Goal: Task Accomplishment & Management: Complete application form

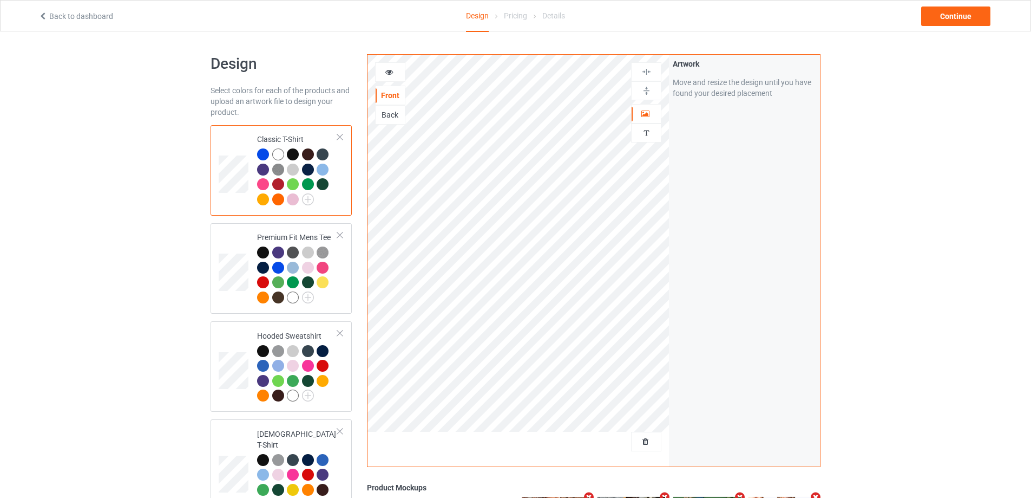
click at [638, 446] on div at bounding box center [646, 441] width 29 height 11
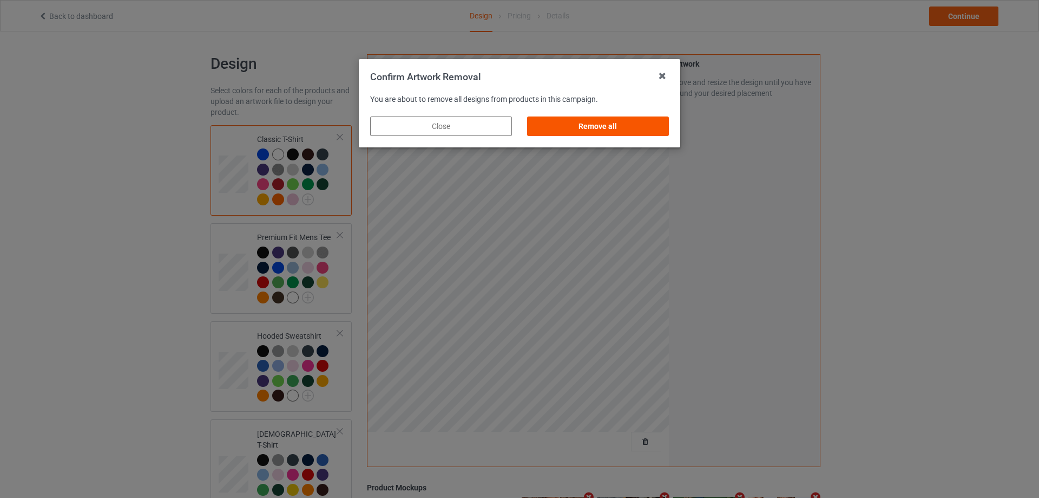
click at [637, 134] on div "Remove all" at bounding box center [598, 125] width 142 height 19
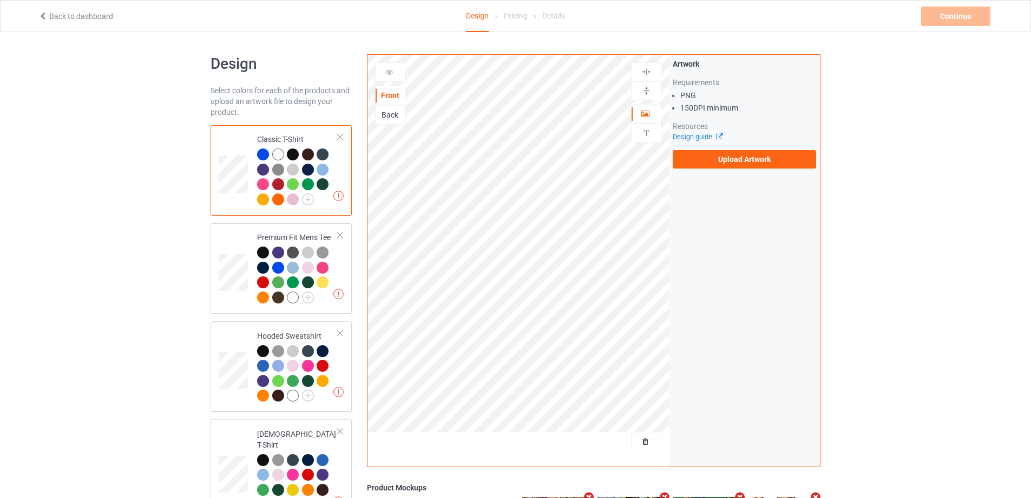
click at [730, 146] on div "Artwork Requirements PNG 150 DPI minimum Resources Design guide Upload Artwork" at bounding box center [744, 113] width 143 height 110
click at [731, 149] on div "Artwork Requirements PNG 150 DPI minimum Resources Design guide Upload Artwork" at bounding box center [744, 113] width 143 height 110
click at [733, 155] on label "Upload Artwork" at bounding box center [744, 159] width 143 height 18
click at [0, 0] on input "Upload Artwork" at bounding box center [0, 0] width 0 height 0
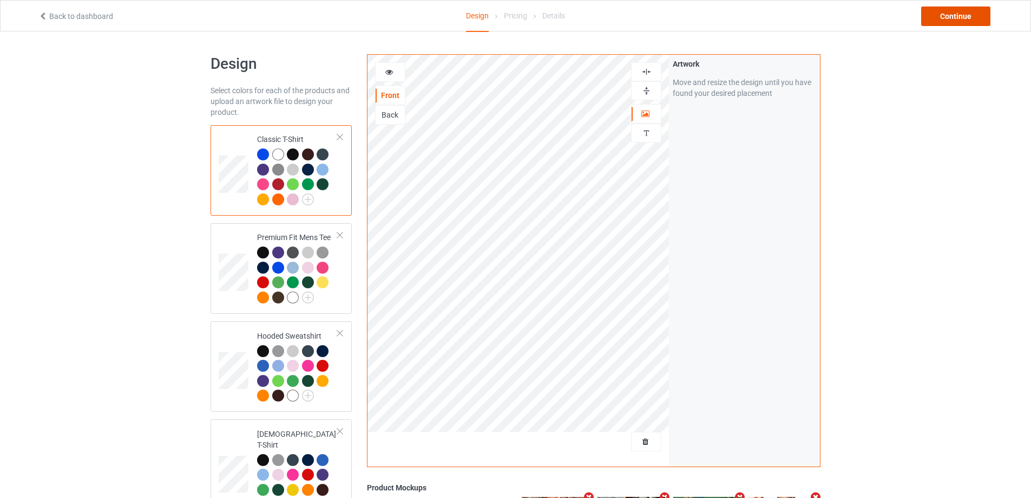
click at [964, 17] on div "Continue" at bounding box center [955, 15] width 69 height 19
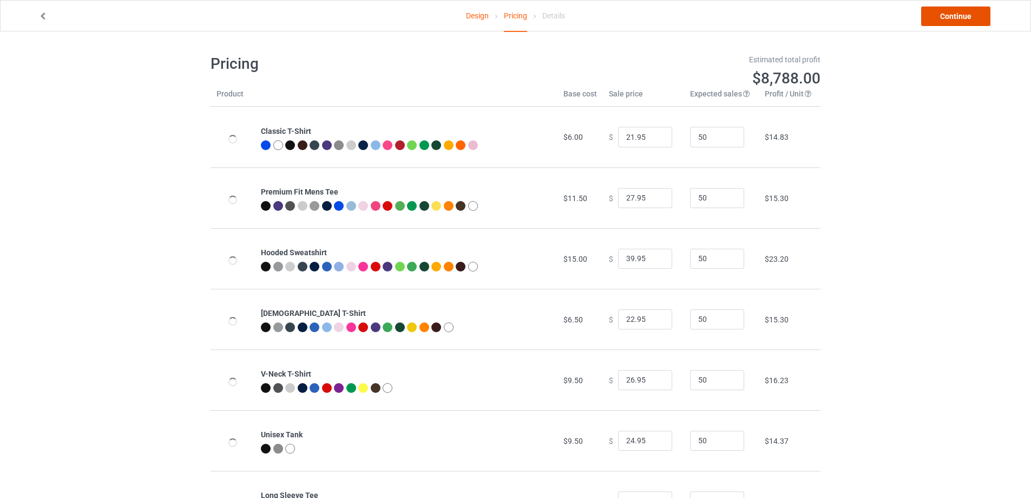
click at [963, 16] on link "Continue" at bounding box center [955, 15] width 69 height 19
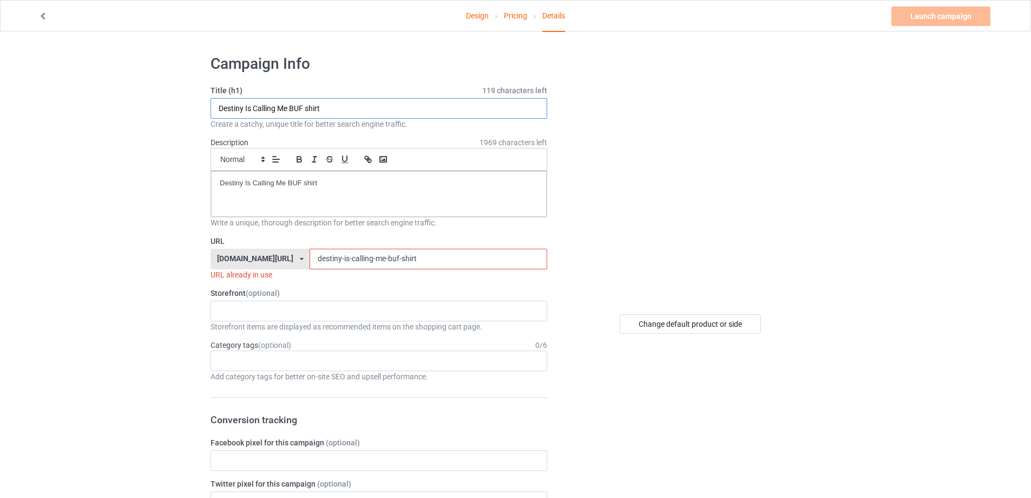
paste input "Cubs [PERSON_NAME] 44 S"
drag, startPoint x: 317, startPoint y: 108, endPoint x: 142, endPoint y: 138, distance: 177.4
paste input "Cubs [PERSON_NAME] 44 Shirt"
type input "Cubs [PERSON_NAME] 44 ShirtCubs [PERSON_NAME] 44 Shirt"
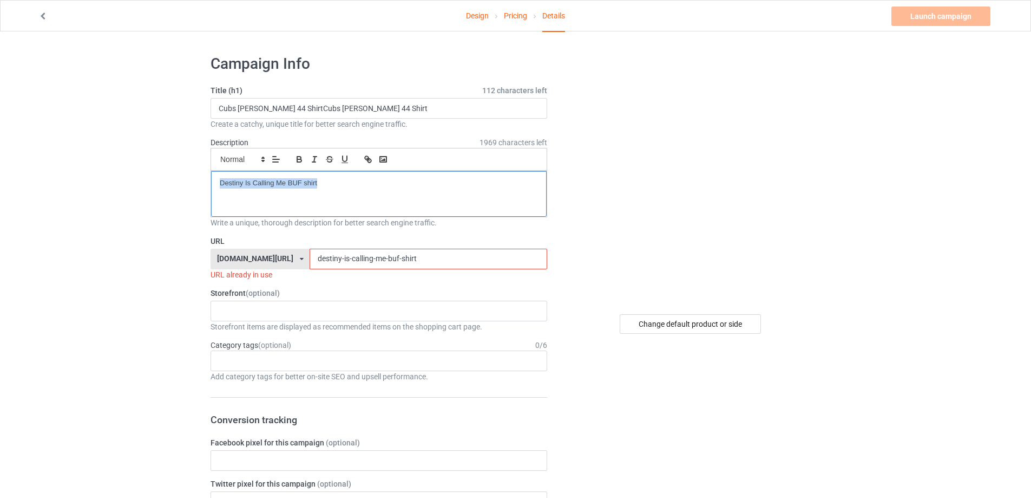
drag, startPoint x: 332, startPoint y: 180, endPoint x: 110, endPoint y: 201, distance: 222.4
drag, startPoint x: 375, startPoint y: 259, endPoint x: 223, endPoint y: 264, distance: 152.2
click at [227, 263] on div "[DOMAIN_NAME][URL] [DOMAIN_NAME][URL] [DOMAIN_NAME][URL] 5cd2f964b197f721e1cad2…" at bounding box center [379, 259] width 337 height 21
paste input "cubs-[PERSON_NAME]-44"
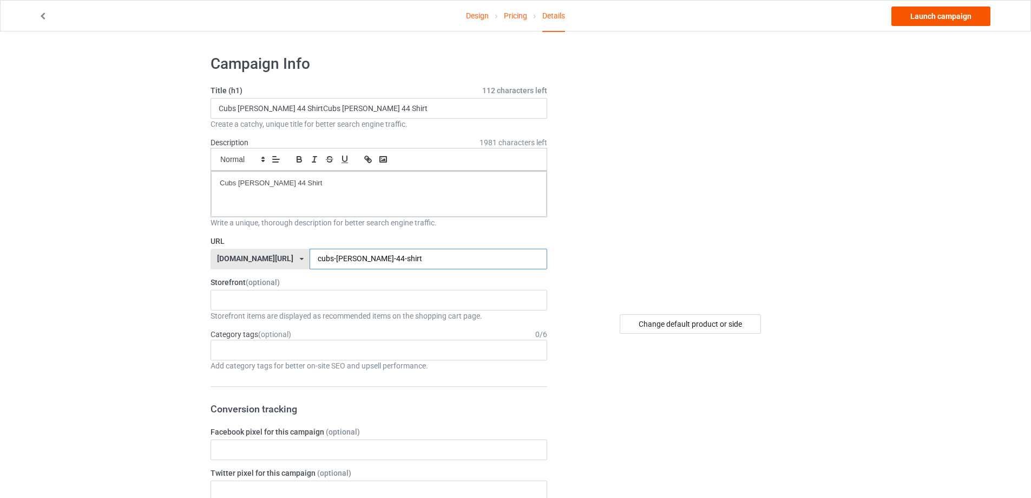
type input "cubs-[PERSON_NAME]-44-shirt"
click at [965, 17] on link "Launch campaign" at bounding box center [941, 15] width 99 height 19
